Goal: Use online tool/utility: Utilize a website feature to perform a specific function

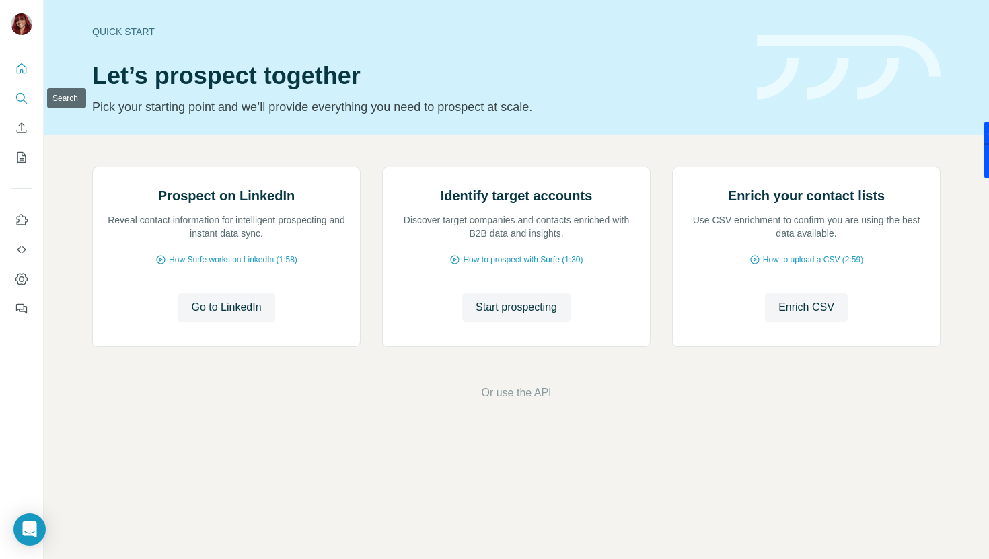
click at [30, 100] on button "Search" at bounding box center [22, 98] width 22 height 24
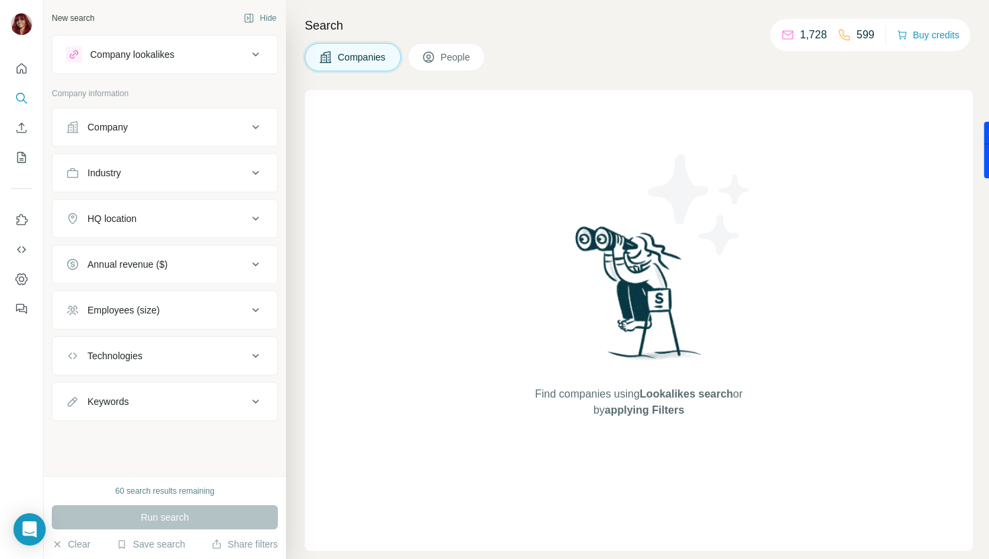
click at [168, 66] on button "Company lookalikes" at bounding box center [164, 54] width 225 height 32
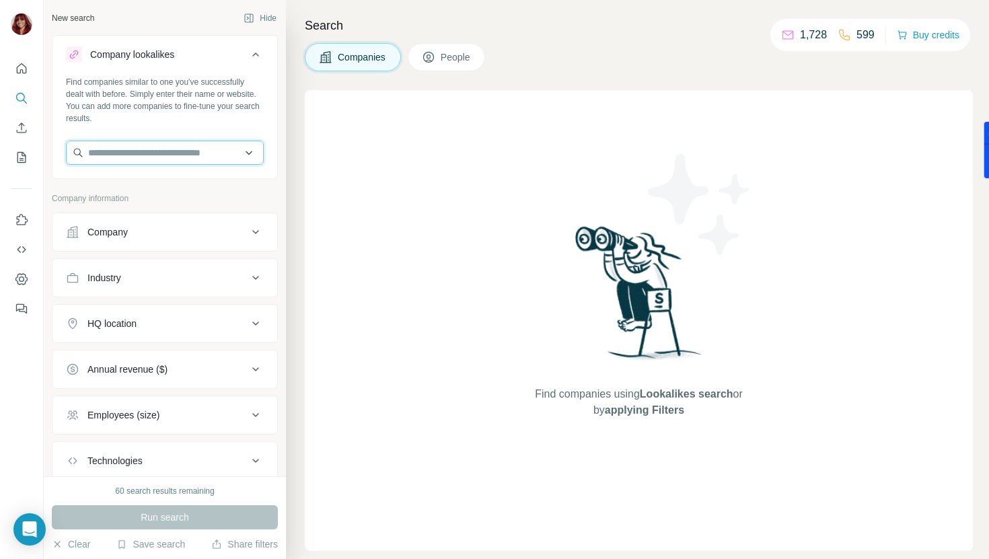
click at [179, 148] on input "text" at bounding box center [165, 153] width 198 height 24
click at [225, 156] on input "text" at bounding box center [165, 153] width 198 height 24
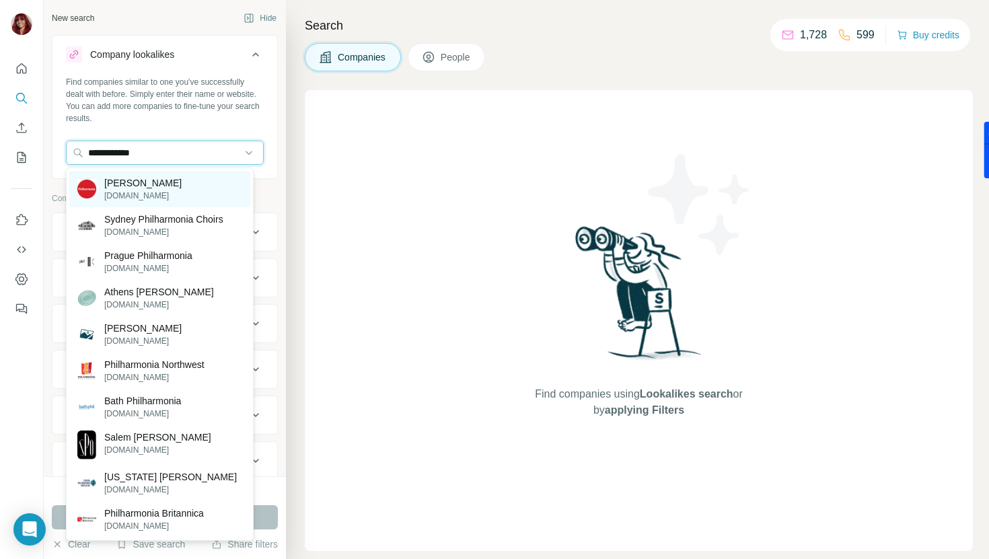
type input "**********"
click at [198, 202] on div "[PERSON_NAME] [DOMAIN_NAME]" at bounding box center [159, 189] width 181 height 36
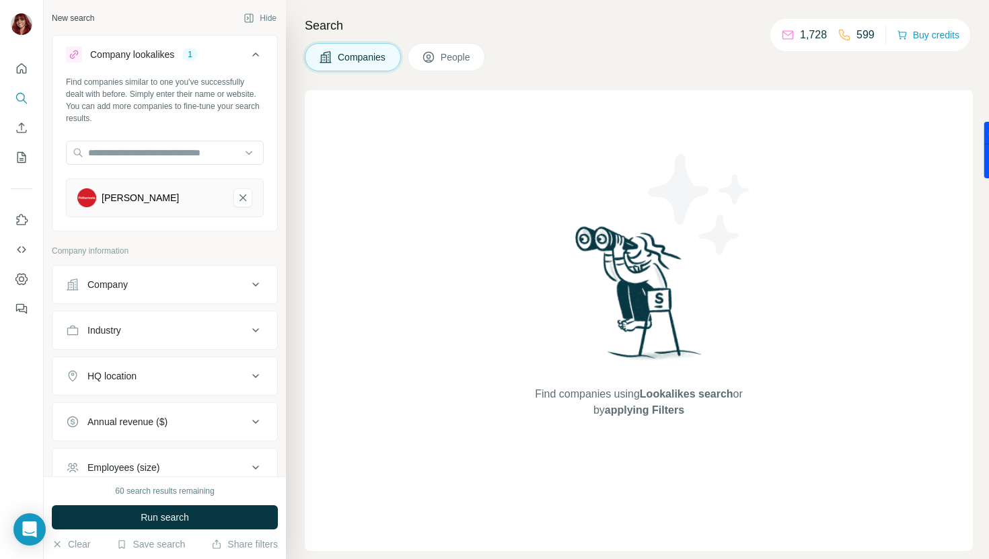
click at [201, 287] on div "Company" at bounding box center [157, 284] width 182 height 13
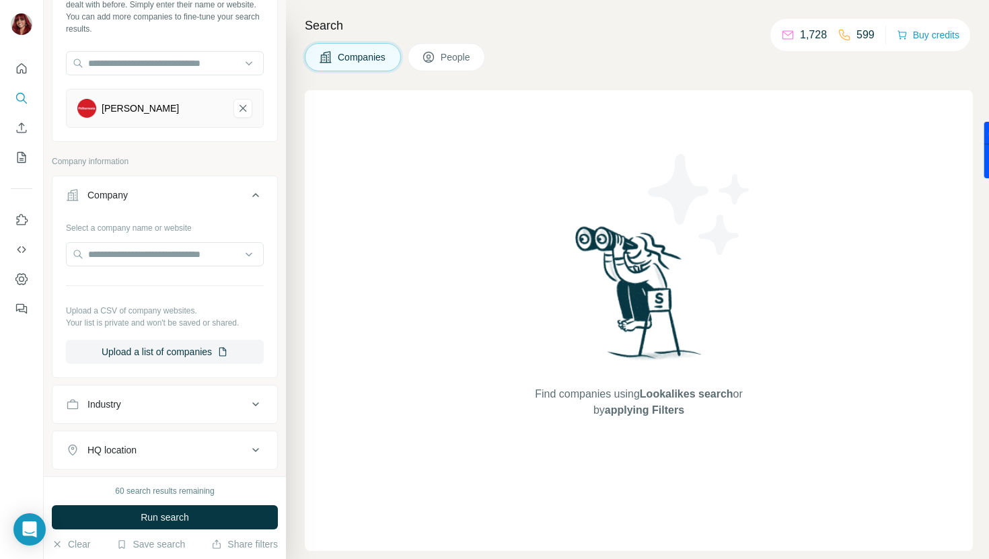
scroll to position [263, 0]
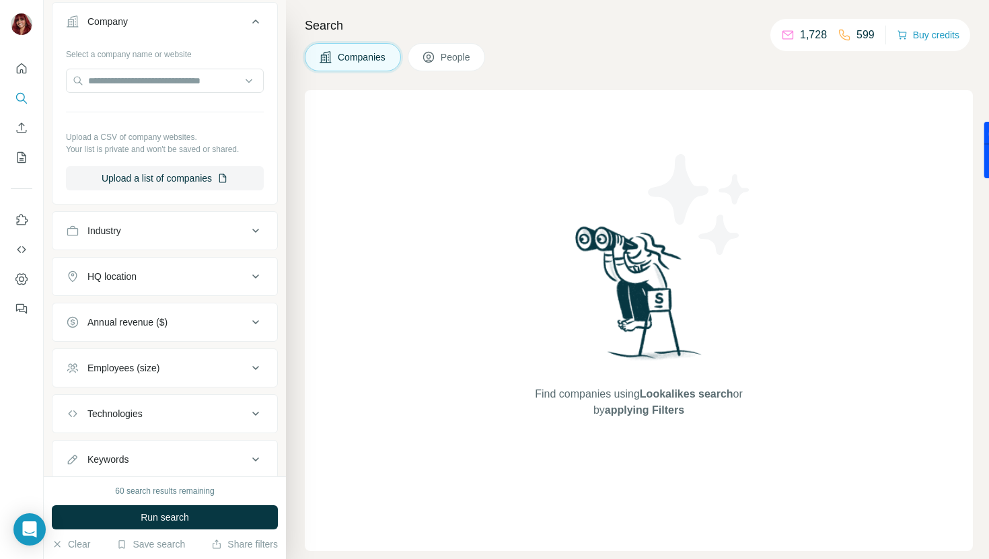
click at [183, 274] on div "HQ location" at bounding box center [157, 276] width 182 height 13
click at [167, 316] on input "text" at bounding box center [165, 310] width 198 height 24
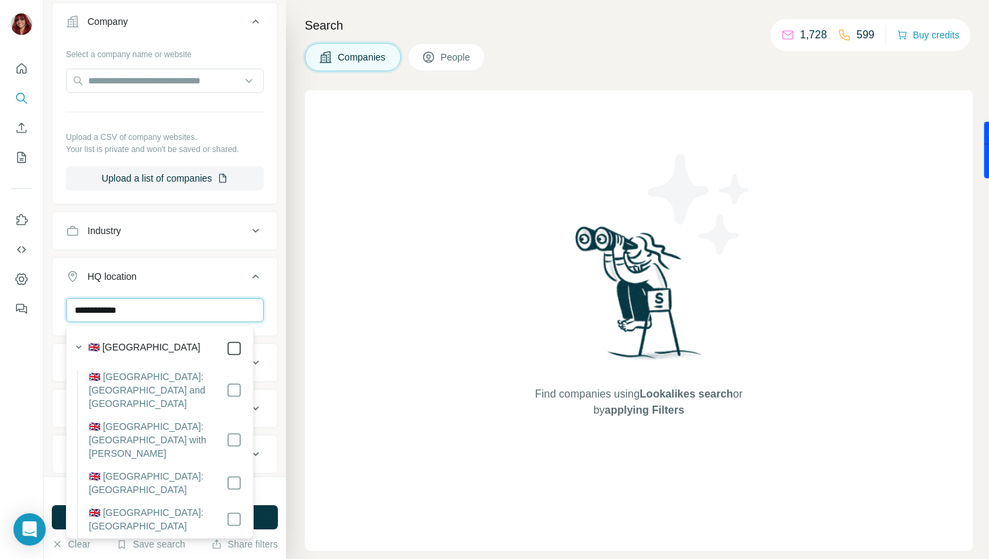
type input "**********"
click at [254, 271] on button "HQ location 1" at bounding box center [164, 279] width 225 height 38
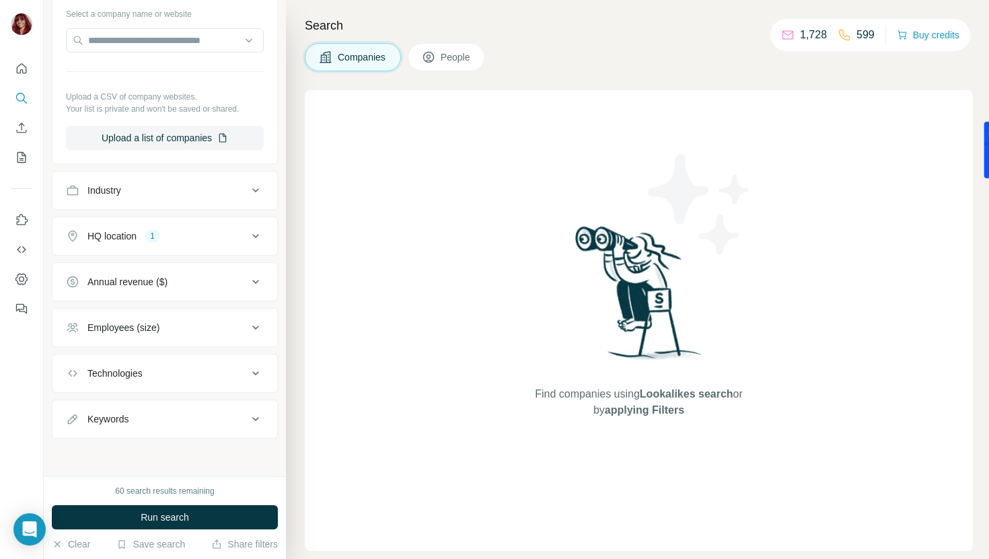
click at [214, 335] on button "Employees (size)" at bounding box center [164, 327] width 225 height 32
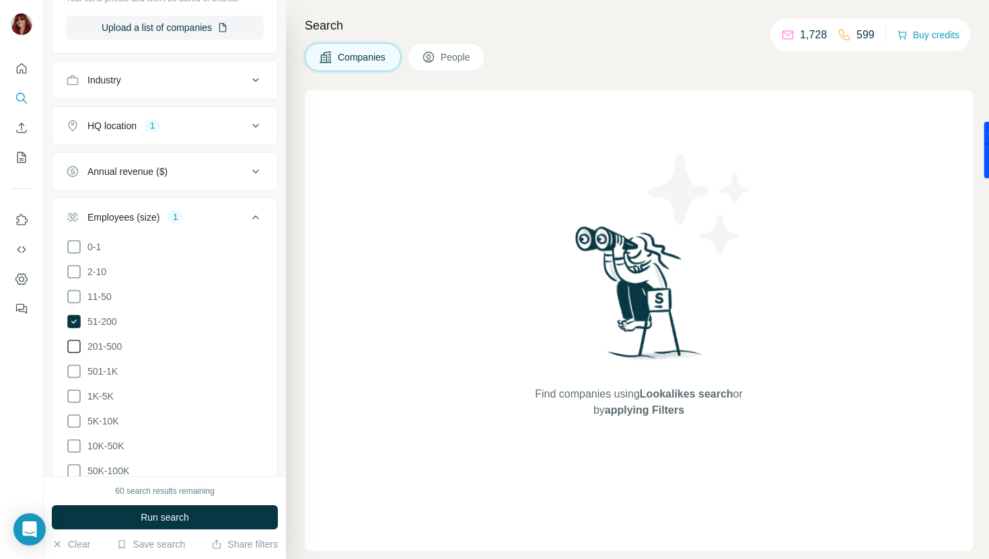
click at [120, 347] on span "201-500" at bounding box center [102, 346] width 40 height 13
click at [222, 521] on button "Run search" at bounding box center [165, 517] width 226 height 24
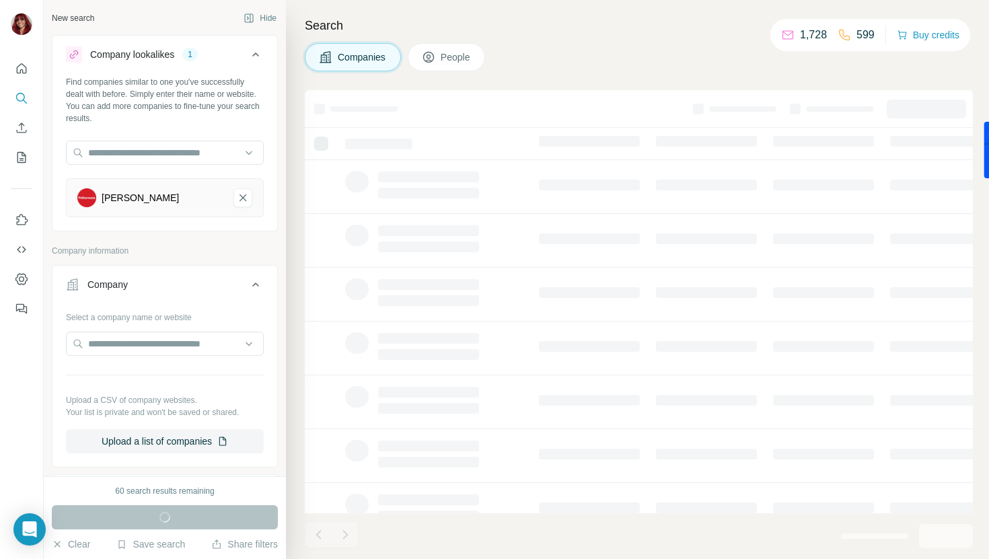
click at [295, 317] on div "Search Companies People" at bounding box center [637, 279] width 703 height 559
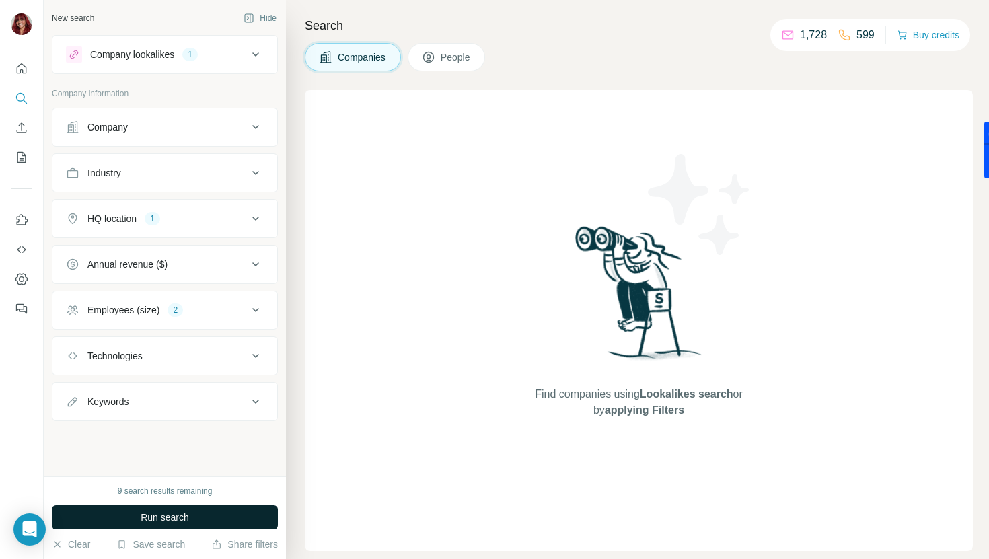
click at [180, 518] on span "Run search" at bounding box center [165, 517] width 48 height 13
